Goal: Task Accomplishment & Management: Manage account settings

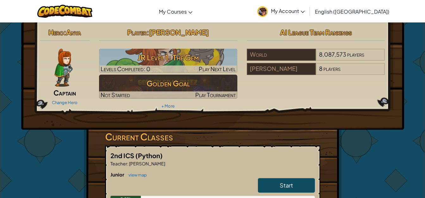
click at [268, 11] on img at bounding box center [262, 11] width 10 height 10
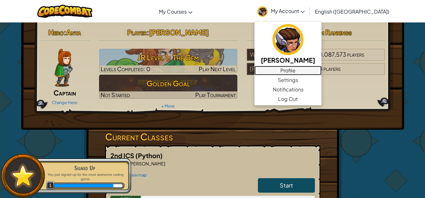
click at [321, 69] on link "Profile" at bounding box center [287, 70] width 67 height 9
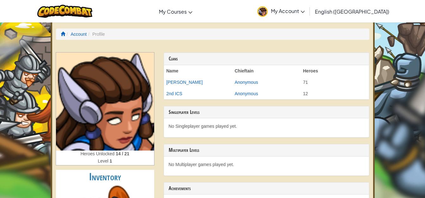
click at [305, 10] on span "My Account" at bounding box center [288, 11] width 34 height 7
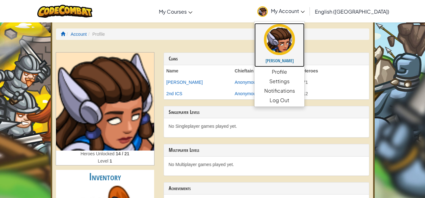
click at [295, 36] on img at bounding box center [279, 39] width 31 height 31
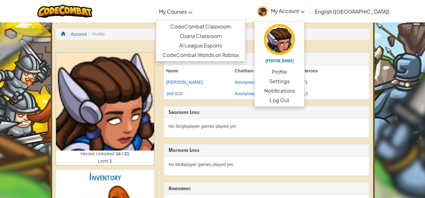
click at [187, 8] on span "My Courses" at bounding box center [173, 11] width 28 height 7
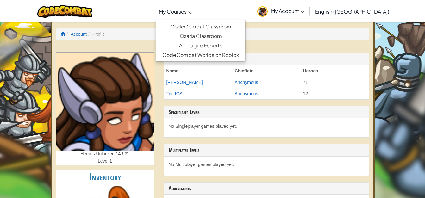
click at [276, 11] on div "Toggle navigation My Courses CodeCombat Classroom Ozaria Classroom AI League Es…" at bounding box center [212, 11] width 428 height 22
click at [187, 11] on span "My Courses" at bounding box center [173, 11] width 28 height 7
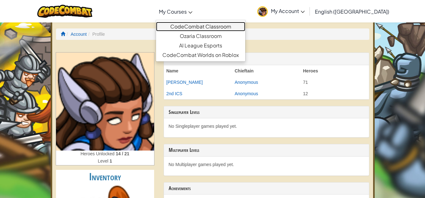
click at [203, 23] on link "CodeCombat Classroom" at bounding box center [200, 26] width 89 height 9
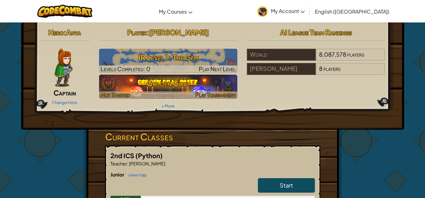
drag, startPoint x: 202, startPoint y: 22, endPoint x: 225, endPoint y: 92, distance: 74.1
click at [225, 92] on span "Play Tournament" at bounding box center [215, 94] width 40 height 7
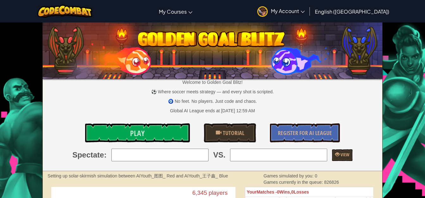
scroll to position [27, 0]
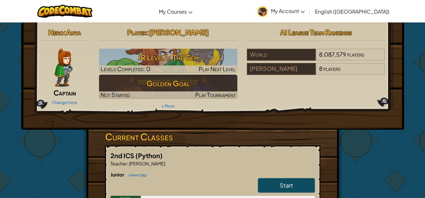
click at [66, 100] on link "Change Hero" at bounding box center [65, 102] width 26 height 5
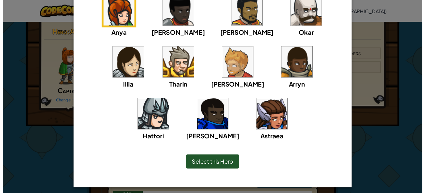
scroll to position [71, 0]
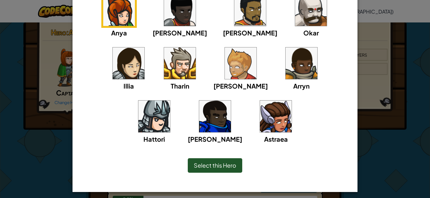
click at [408, 165] on div "× Select Your Hero You can always change your hero by going to your Courses pag…" at bounding box center [215, 99] width 430 height 198
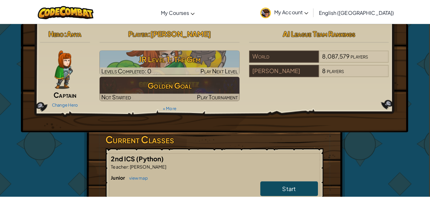
scroll to position [0, 0]
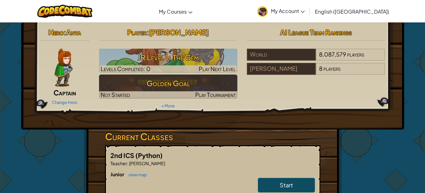
click at [71, 63] on img at bounding box center [63, 68] width 18 height 38
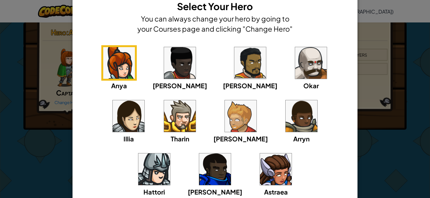
scroll to position [17, 0]
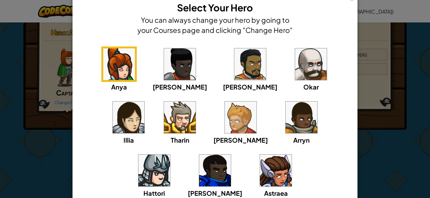
click at [260, 173] on img at bounding box center [276, 171] width 32 height 32
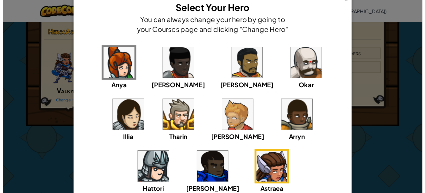
scroll to position [75, 0]
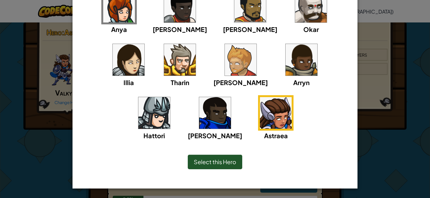
click at [144, 44] on img at bounding box center [129, 60] width 32 height 32
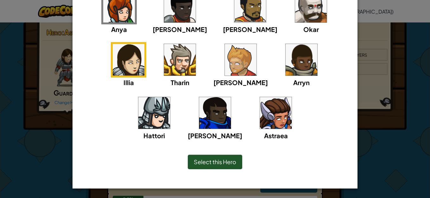
click at [285, 53] on img at bounding box center [301, 60] width 32 height 32
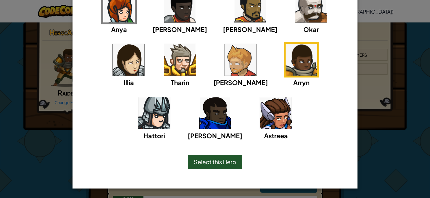
click at [260, 112] on img at bounding box center [276, 113] width 32 height 32
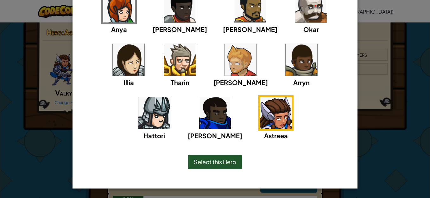
click at [217, 159] on span "Select this Hero" at bounding box center [215, 161] width 42 height 7
